Goal: Task Accomplishment & Management: Manage account settings

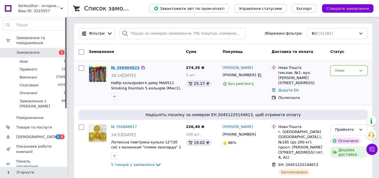
click at [123, 68] on link "№ 356904823" at bounding box center [125, 67] width 29 height 4
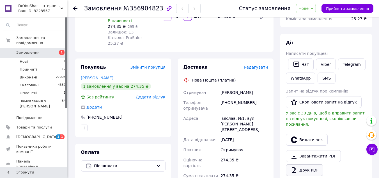
scroll to position [112, 0]
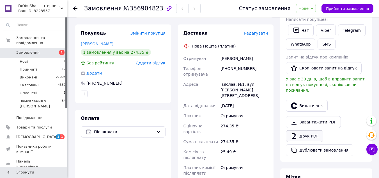
click at [313, 130] on link "Друк PDF" at bounding box center [304, 136] width 37 height 12
click at [50, 134] on span "[DEMOGRAPHIC_DATA]" at bounding box center [34, 136] width 36 height 5
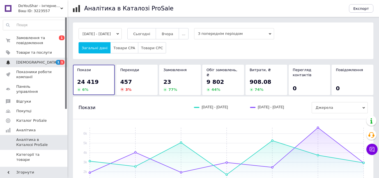
click at [55, 63] on span "1 1" at bounding box center [59, 62] width 15 height 5
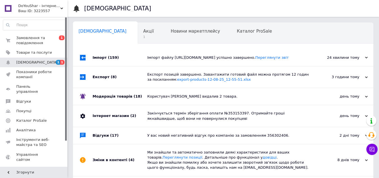
click at [221, 60] on div "Імпорт файлу [URL][DOMAIN_NAME] успішно завершено. Переглянути звіт" at bounding box center [229, 57] width 165 height 5
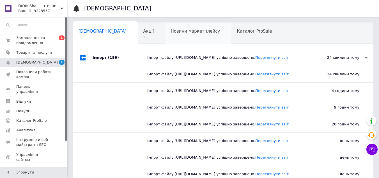
click at [165, 36] on div "Новини маркетплейсу 0" at bounding box center [198, 33] width 66 height 21
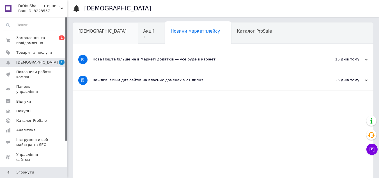
click at [111, 33] on div "[DEMOGRAPHIC_DATA]" at bounding box center [105, 33] width 65 height 21
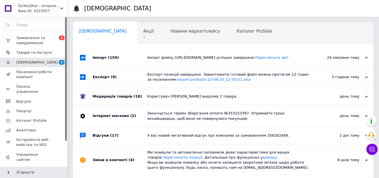
click at [144, 33] on span "Акції" at bounding box center [149, 31] width 11 height 5
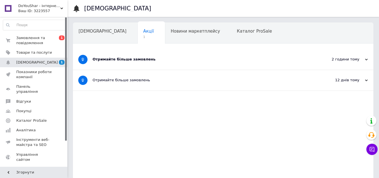
click at [161, 66] on div "Отримайте більше замовлень" at bounding box center [202, 59] width 219 height 21
click at [147, 56] on div "Отримайте більше замовлень" at bounding box center [202, 59] width 219 height 21
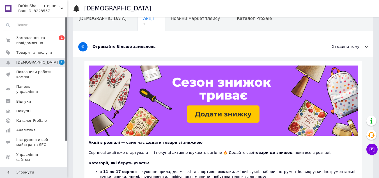
scroll to position [19, 0]
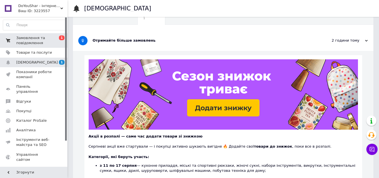
click at [62, 40] on span "1" at bounding box center [62, 37] width 6 height 5
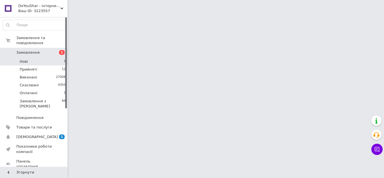
click at [45, 58] on li "Нові 1" at bounding box center [34, 62] width 69 height 8
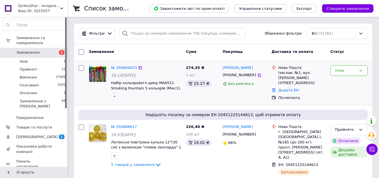
click at [369, 71] on div "Нове" at bounding box center [349, 83] width 42 height 40
click at [360, 72] on icon at bounding box center [361, 70] width 4 height 4
click at [355, 82] on li "Прийнято" at bounding box center [349, 82] width 37 height 10
click at [240, 67] on link "[PERSON_NAME]" at bounding box center [238, 67] width 30 height 5
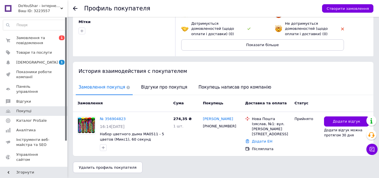
click at [162, 89] on span "Відгуки про покупця" at bounding box center [164, 87] width 52 height 14
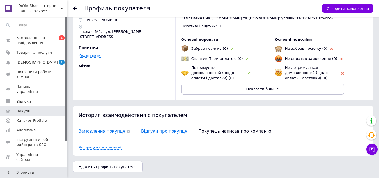
click at [118, 134] on span "Замовлення покупця" at bounding box center [104, 131] width 57 height 14
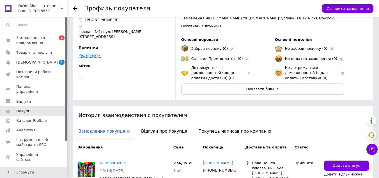
scroll to position [66, 0]
